Goal: Navigation & Orientation: Find specific page/section

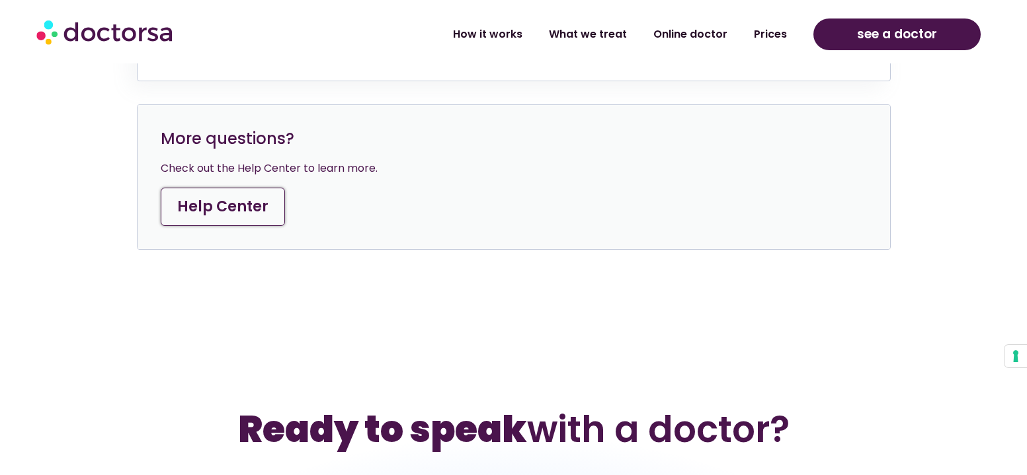
scroll to position [6342, 0]
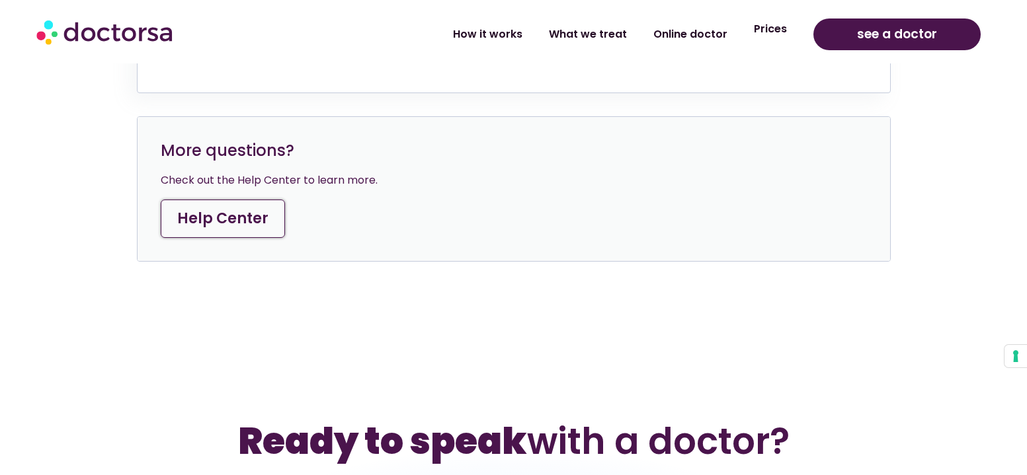
click at [769, 30] on link "Prices" at bounding box center [771, 29] width 60 height 30
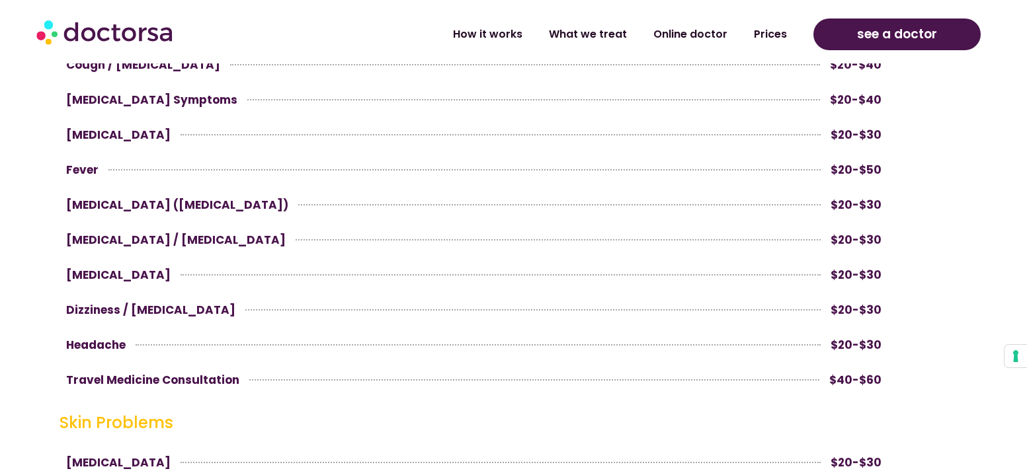
scroll to position [1227, 0]
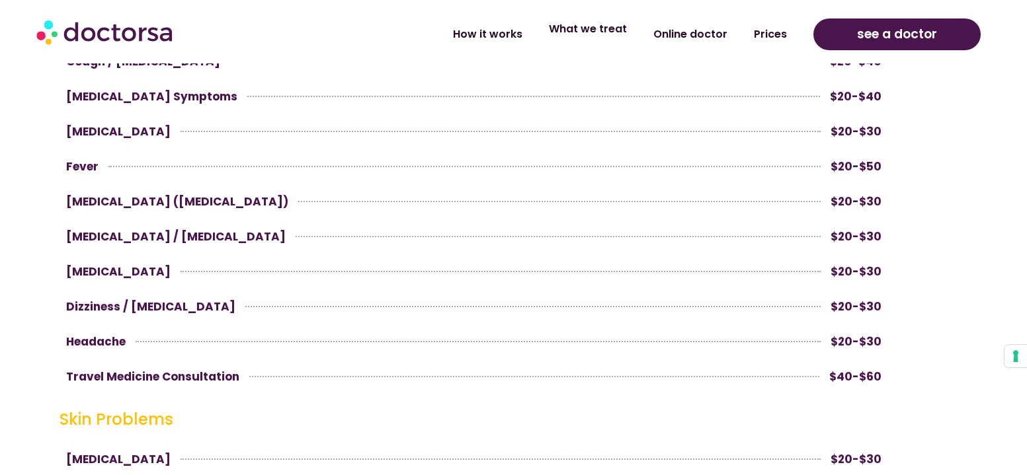
click at [606, 32] on link "What we treat" at bounding box center [588, 29] width 104 height 30
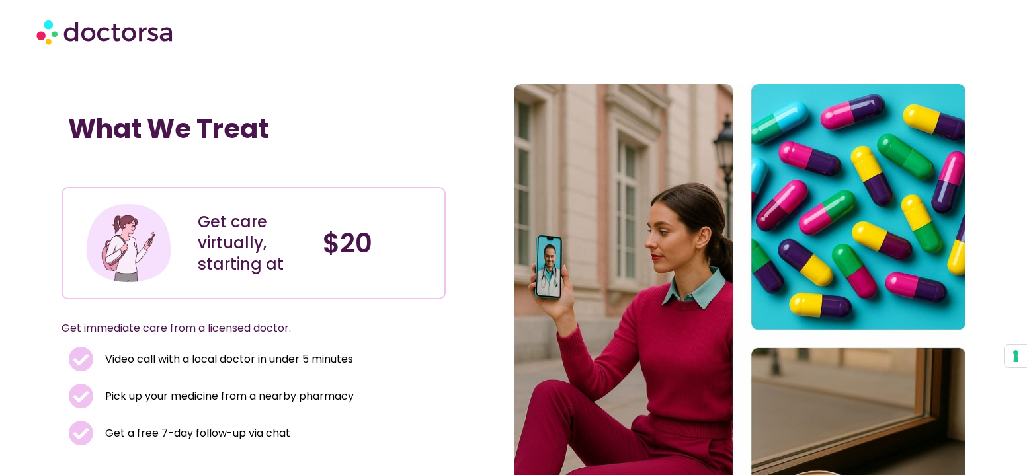
click at [346, 106] on div "What We Treat" at bounding box center [253, 143] width 384 height 74
